Goal: Transaction & Acquisition: Purchase product/service

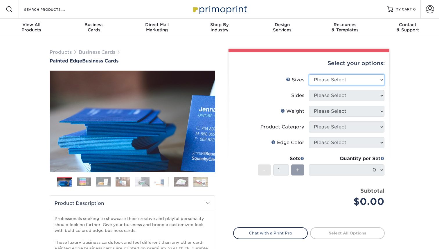
click at [367, 84] on select "Please Select 2" x 3.5" - Standard 2.125" x 3.375" - European 2.5" x 2.5" - Squ…" at bounding box center [346, 79] width 75 height 11
select select "2.00x3.50"
click at [309, 74] on select "Please Select 2" x 3.5" - Standard 2.125" x 3.375" - European 2.5" x 2.5" - Squ…" at bounding box center [346, 79] width 75 height 11
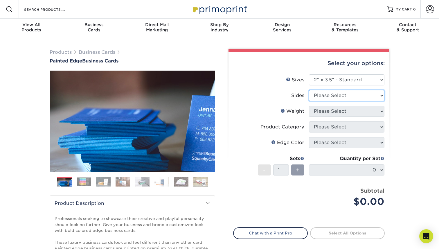
click at [360, 94] on select "Please Select Print Both Sides Print Front Only" at bounding box center [346, 95] width 75 height 11
select select "13abbda7-1d64-4f25-8bb2-c179b224825d"
click at [309, 90] on select "Please Select Print Both Sides Print Front Only" at bounding box center [346, 95] width 75 height 11
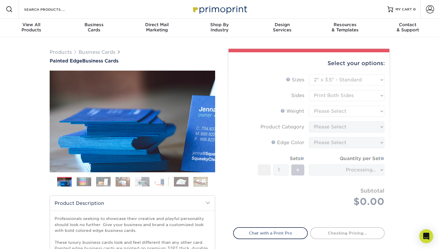
click at [356, 111] on form "Sizes Help Sizes Please Select 2" x 3.5" - Standard 2.125" x 3.375" - European …" at bounding box center [309, 147] width 152 height 146
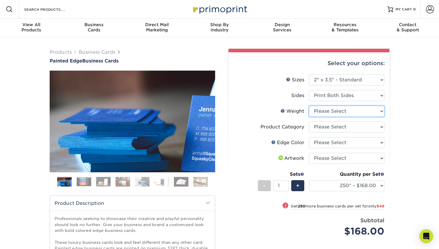
click at [378, 112] on select "Please Select 32PTUC" at bounding box center [346, 111] width 75 height 11
select select "32PTUC"
click at [309, 106] on select "Please Select 32PTUC" at bounding box center [346, 111] width 75 height 11
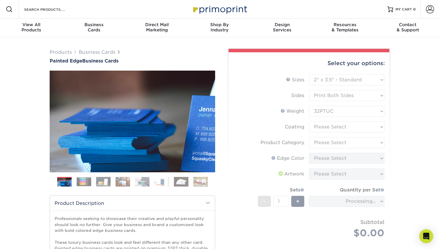
click at [375, 125] on form "Sizes Help Sizes Please Select 2" x 3.5" - Standard 2.125" x 3.375" - European …" at bounding box center [309, 162] width 152 height 177
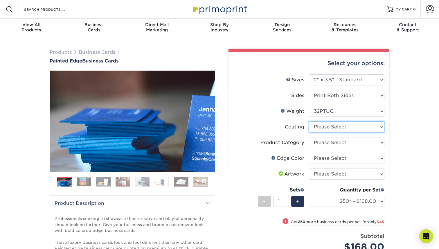
click at [375, 131] on select at bounding box center [346, 126] width 75 height 11
select select "3e7618de-abca-4bda-9f97-8b9129e913d8"
click at [309, 121] on select at bounding box center [346, 126] width 75 height 11
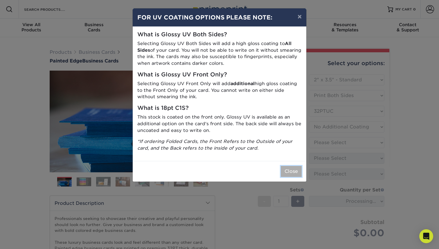
click at [293, 171] on button "Close" at bounding box center [291, 171] width 21 height 11
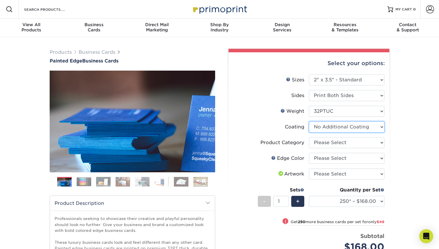
click at [375, 126] on select at bounding box center [346, 126] width 75 height 11
click at [309, 121] on select at bounding box center [346, 126] width 75 height 11
click at [371, 139] on select "Please Select Business Cards" at bounding box center [346, 142] width 75 height 11
select select "3b5148f1-0588-4f88-a218-97bcfdce65c1"
click at [309, 137] on select "Please Select Business Cards" at bounding box center [346, 142] width 75 height 11
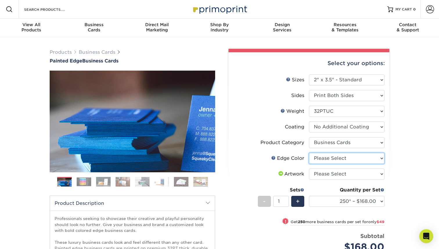
click at [370, 158] on select "Please Select Charcoal Black Brown Blue Pearlescent Blue Pearlescent Gold Pearl…" at bounding box center [346, 158] width 75 height 11
select select "1ae850e6-61c5-45b7-a71d-f488378c5a25"
click at [309, 153] on select "Please Select Charcoal Black Brown Blue Pearlescent Blue Pearlescent Gold Pearl…" at bounding box center [346, 158] width 75 height 11
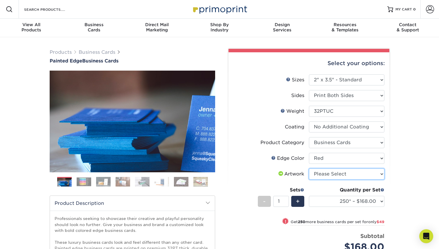
click at [366, 171] on select "Please Select I will upload files I need a design - $100" at bounding box center [346, 173] width 75 height 11
select select "upload"
click at [309, 168] on select "Please Select I will upload files I need a design - $100" at bounding box center [346, 173] width 75 height 11
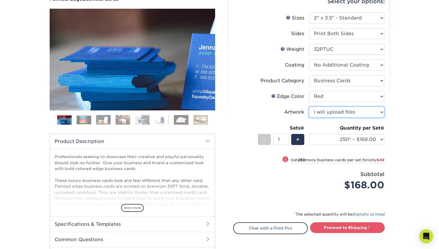
scroll to position [62, 0]
